Goal: Transaction & Acquisition: Download file/media

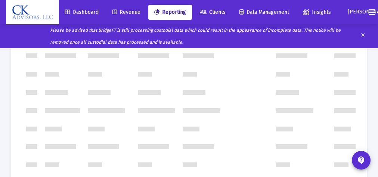
scroll to position [1018, 0]
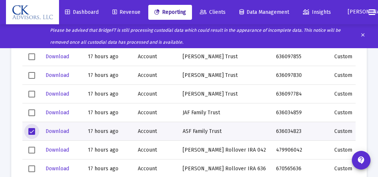
click at [31, 130] on span "Select row" at bounding box center [31, 131] width 7 height 7
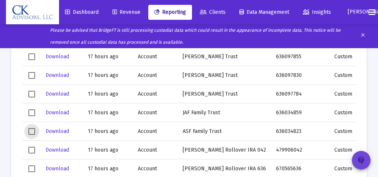
click at [353, 166] on button "contact_support" at bounding box center [361, 160] width 19 height 19
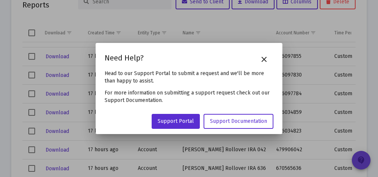
scroll to position [0, 0]
click at [268, 58] on mat-icon "close" at bounding box center [264, 59] width 9 height 9
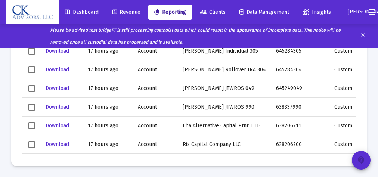
scroll to position [1389, 0]
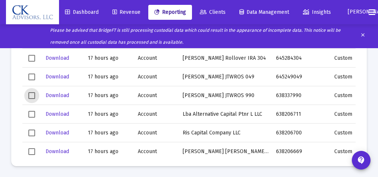
click at [31, 96] on span "Select row" at bounding box center [31, 95] width 7 height 7
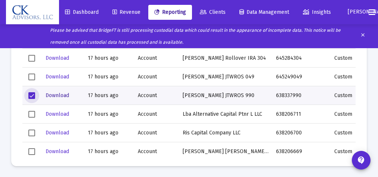
click at [57, 95] on span "Download" at bounding box center [58, 95] width 24 height 6
click at [33, 96] on span "Select row" at bounding box center [31, 95] width 7 height 7
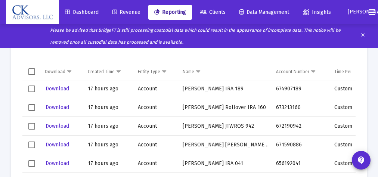
scroll to position [1238, 0]
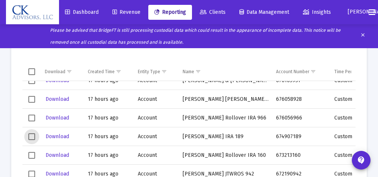
click at [30, 135] on span "Select row" at bounding box center [31, 136] width 7 height 7
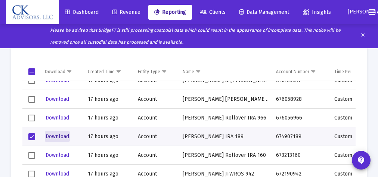
click at [61, 137] on span "Download" at bounding box center [58, 136] width 24 height 6
click at [31, 135] on span "Select row" at bounding box center [31, 136] width 7 height 7
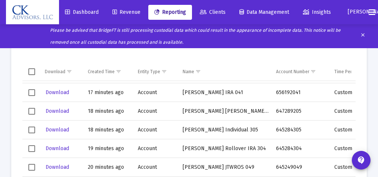
scroll to position [544, 0]
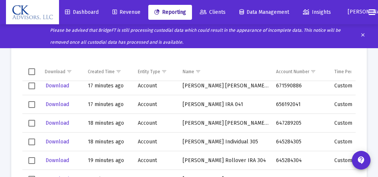
click at [35, 104] on span "Select row" at bounding box center [31, 104] width 7 height 7
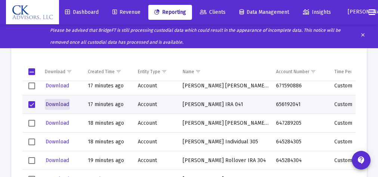
click at [55, 104] on span "Download" at bounding box center [58, 104] width 24 height 6
click at [30, 104] on span "Select row" at bounding box center [31, 104] width 7 height 7
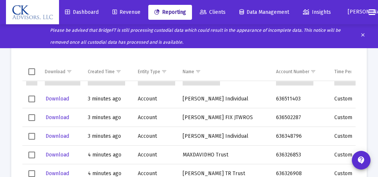
scroll to position [61, 0]
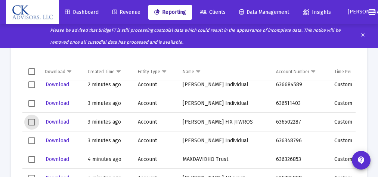
click at [32, 123] on span "Select row" at bounding box center [31, 122] width 7 height 7
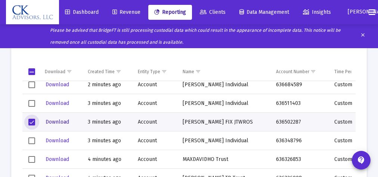
click at [58, 121] on span "Download" at bounding box center [58, 122] width 24 height 6
click at [35, 120] on span "Select row" at bounding box center [31, 122] width 7 height 7
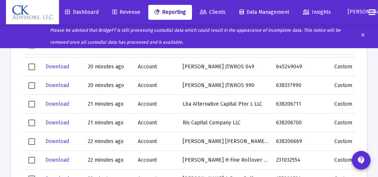
scroll to position [618, 0]
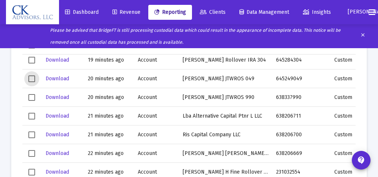
click at [28, 77] on span "Select row" at bounding box center [31, 78] width 7 height 7
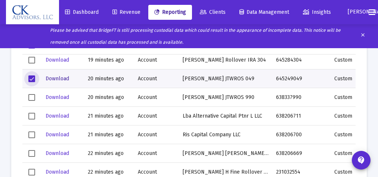
click at [65, 79] on span "Download" at bounding box center [58, 78] width 24 height 6
click at [31, 77] on span "Select row" at bounding box center [31, 78] width 7 height 7
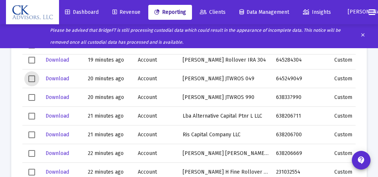
click at [31, 59] on span "Select row" at bounding box center [31, 60] width 7 height 7
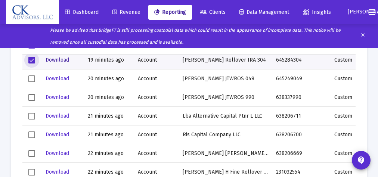
click at [59, 59] on span "Download" at bounding box center [58, 60] width 24 height 6
click at [31, 59] on span "Select row" at bounding box center [31, 60] width 7 height 7
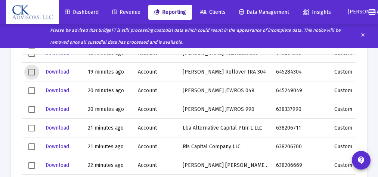
scroll to position [594, 0]
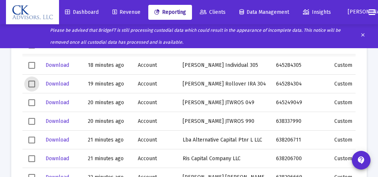
click at [31, 64] on span "Select row" at bounding box center [31, 65] width 7 height 7
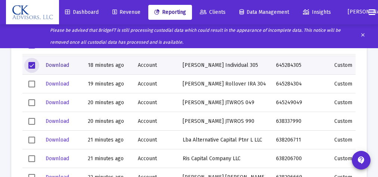
click at [56, 65] on span "Download" at bounding box center [58, 65] width 24 height 6
click at [33, 65] on span "Select row" at bounding box center [31, 65] width 7 height 7
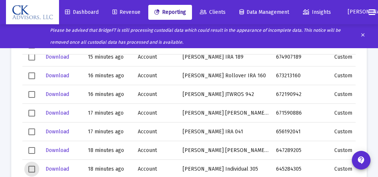
scroll to position [462, 0]
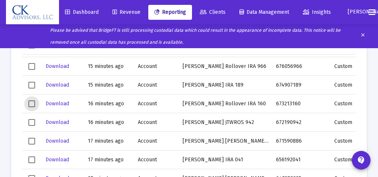
click at [30, 103] on span "Select row" at bounding box center [31, 104] width 7 height 7
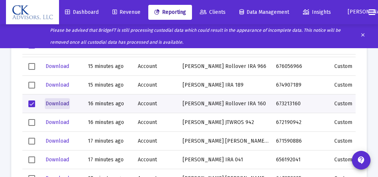
click at [52, 104] on span "Download" at bounding box center [58, 104] width 24 height 6
click at [32, 103] on span "Select row" at bounding box center [31, 104] width 7 height 7
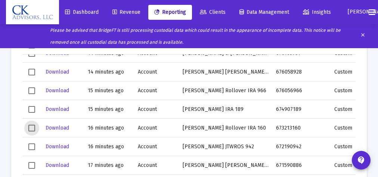
scroll to position [395, 0]
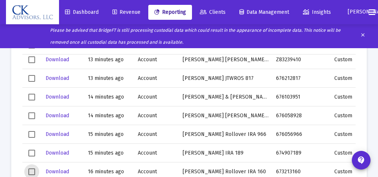
click at [33, 96] on span "Select row" at bounding box center [31, 97] width 7 height 7
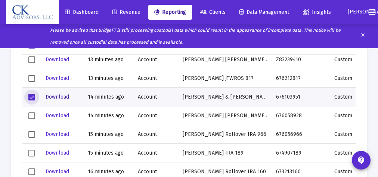
click at [60, 97] on span "Download" at bounding box center [58, 97] width 24 height 6
click at [32, 96] on span "Select row" at bounding box center [31, 97] width 7 height 7
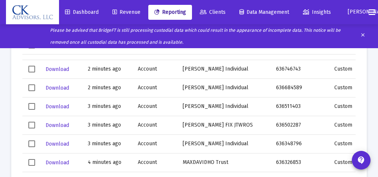
scroll to position [0, 0]
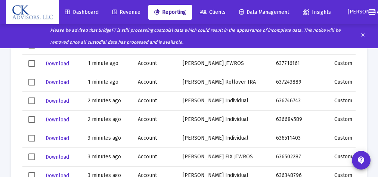
click at [34, 82] on span "Select row" at bounding box center [31, 82] width 7 height 7
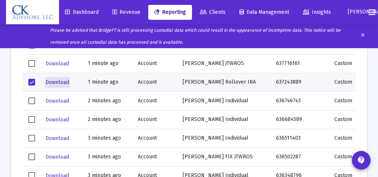
click at [53, 79] on span "Download" at bounding box center [58, 82] width 24 height 6
